Goal: Task Accomplishment & Management: Complete application form

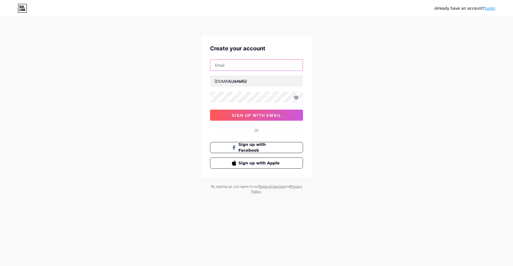
click at [239, 65] on input "text" at bounding box center [256, 64] width 92 height 11
paste input "[EMAIL_ADDRESS][DOMAIN_NAME]"
type input "[EMAIL_ADDRESS][DOMAIN_NAME]"
click at [238, 79] on input "text" at bounding box center [256, 80] width 92 height 11
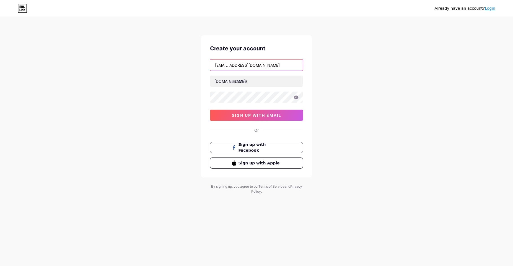
drag, startPoint x: 245, startPoint y: 64, endPoint x: 167, endPoint y: 47, distance: 79.8
click at [167, 47] on div "Already have an account? Login Create your account [EMAIL_ADDRESS][DOMAIN_NAME]…" at bounding box center [256, 106] width 513 height 212
click at [240, 83] on input "text" at bounding box center [256, 80] width 92 height 11
type input "quizlead"
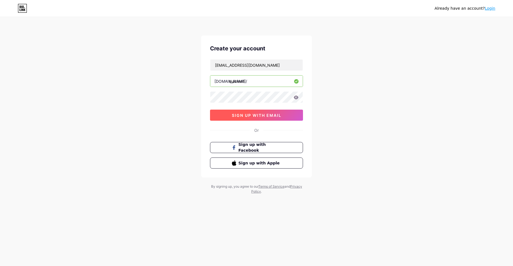
click at [268, 117] on span "sign up with email" at bounding box center [257, 115] width 50 height 5
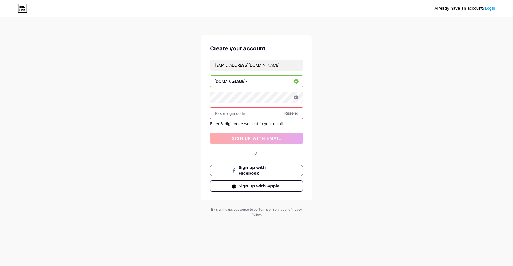
click at [251, 112] on input "text" at bounding box center [256, 113] width 92 height 11
paste input "330426"
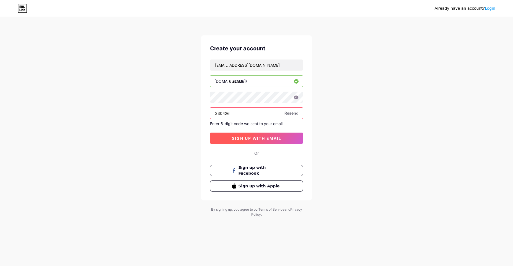
type input "330426"
click at [248, 138] on span "sign up with email" at bounding box center [257, 138] width 50 height 5
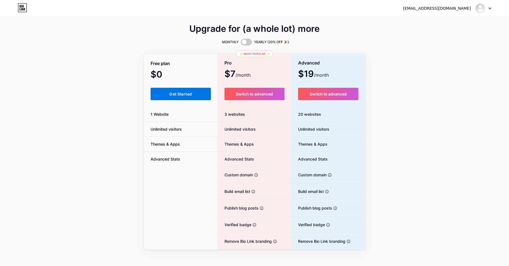
click at [172, 95] on span "Get Started" at bounding box center [180, 94] width 22 height 5
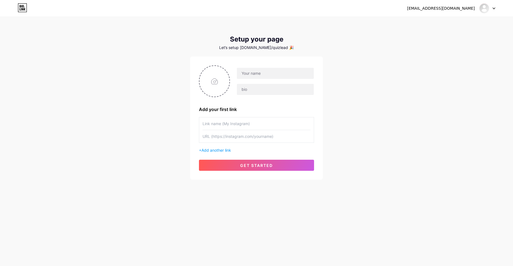
click at [246, 127] on input "text" at bounding box center [256, 123] width 108 height 12
click at [259, 75] on input "text" at bounding box center [275, 73] width 77 height 11
type input "QuizLead"
click at [264, 85] on input "text" at bounding box center [275, 89] width 77 height 11
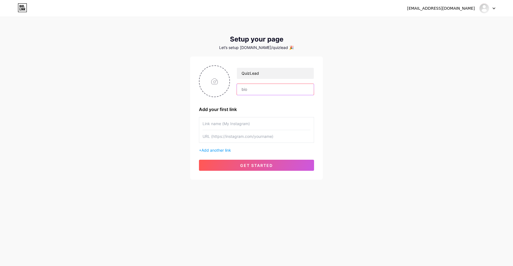
paste input "Engage your audience and grow your business with multilingual lead quizzes."
type input "Engage your audience and grow your business with multilingual lead quizzes."
click at [216, 84] on input "file" at bounding box center [214, 81] width 30 height 31
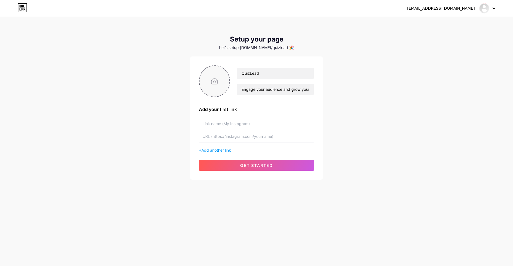
type input "C:\fakepath\apple-touch-icon.png"
click at [217, 125] on input "text" at bounding box center [256, 123] width 108 height 12
click at [208, 138] on input "text" at bounding box center [256, 136] width 108 height 12
click at [212, 124] on input "text" at bounding box center [256, 123] width 108 height 12
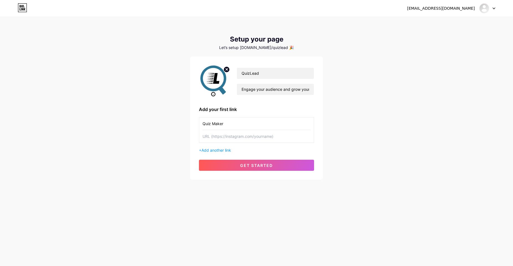
type input "Quiz Maker"
click at [229, 139] on input "text" at bounding box center [256, 136] width 108 height 12
type input "[URL][DOMAIN_NAME]"
drag, startPoint x: 257, startPoint y: 168, endPoint x: 291, endPoint y: 170, distance: 33.5
click at [257, 168] on button "get started" at bounding box center [256, 165] width 115 height 11
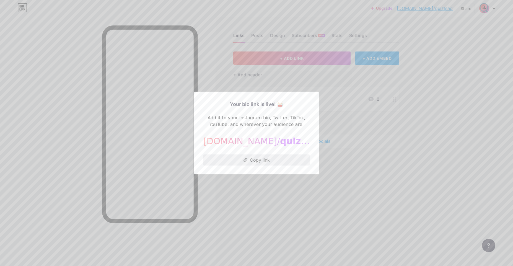
click at [258, 159] on button "Copy link" at bounding box center [256, 159] width 107 height 11
click at [258, 163] on button "Copied!" at bounding box center [256, 159] width 107 height 11
click at [407, 191] on div at bounding box center [256, 133] width 513 height 266
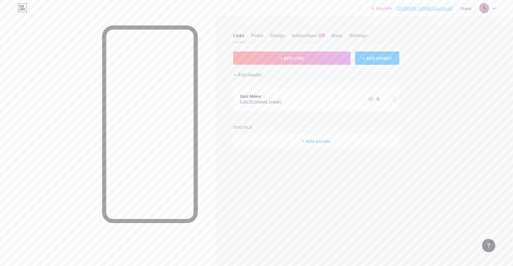
click at [371, 99] on icon at bounding box center [371, 99] width 6 height 4
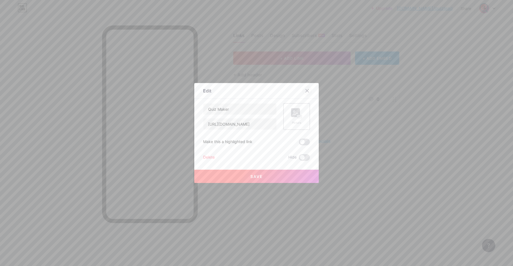
click at [305, 88] on div at bounding box center [307, 91] width 10 height 10
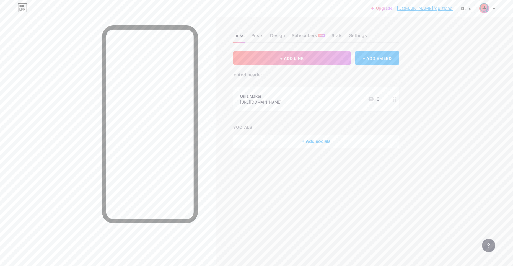
click at [443, 9] on link "[DOMAIN_NAME]/quizlead" at bounding box center [425, 8] width 56 height 7
